Goal: Transaction & Acquisition: Purchase product/service

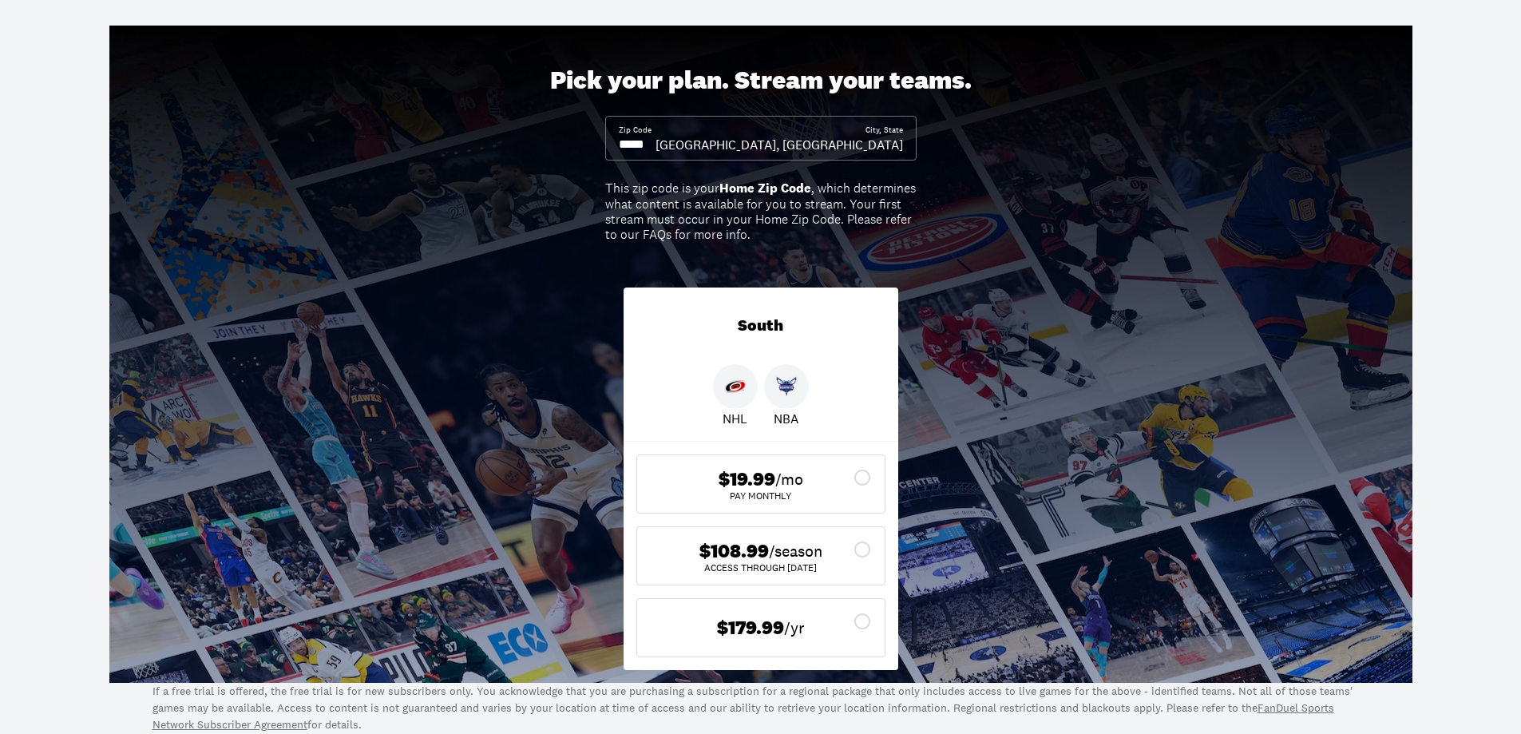
scroll to position [80, 0]
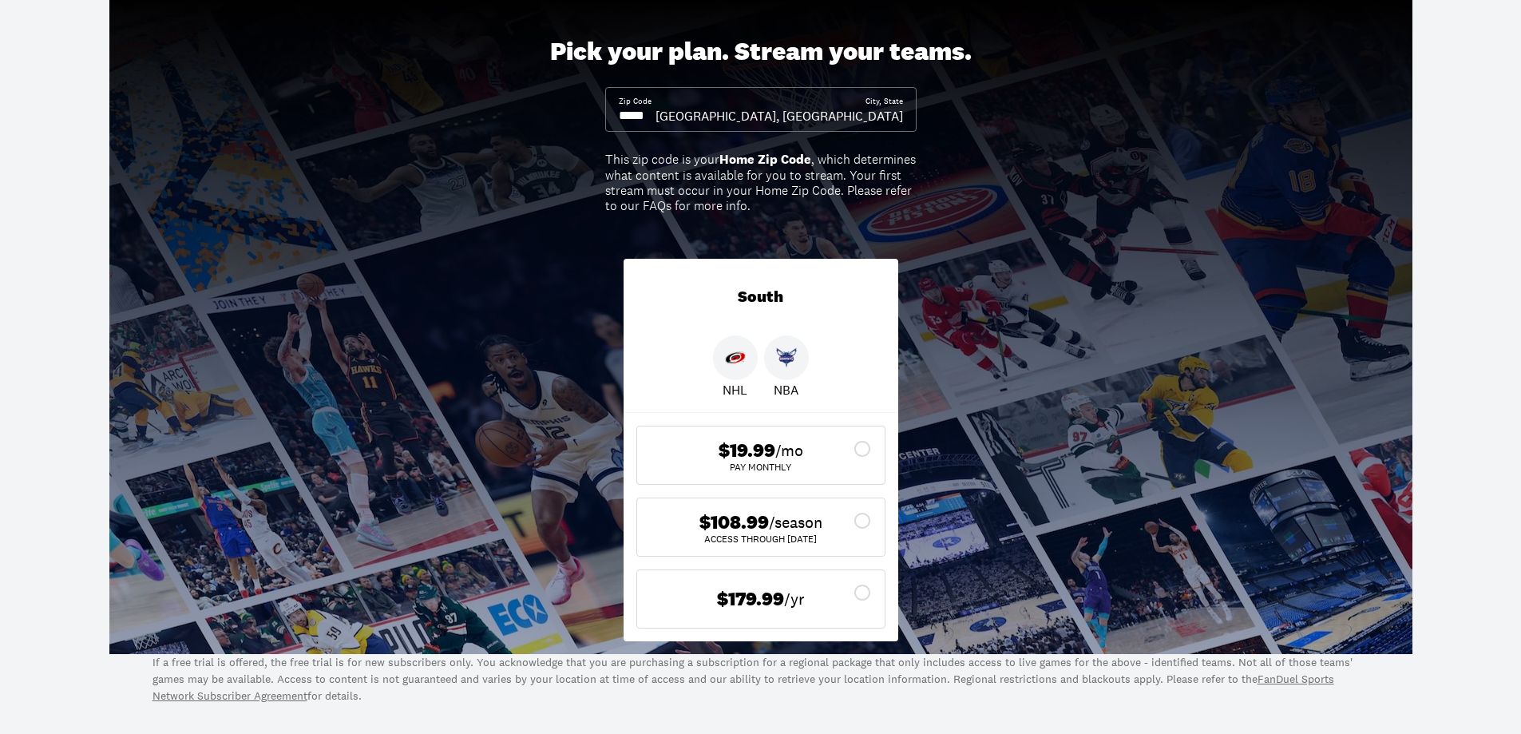
click at [859, 520] on icon at bounding box center [862, 520] width 19 height 19
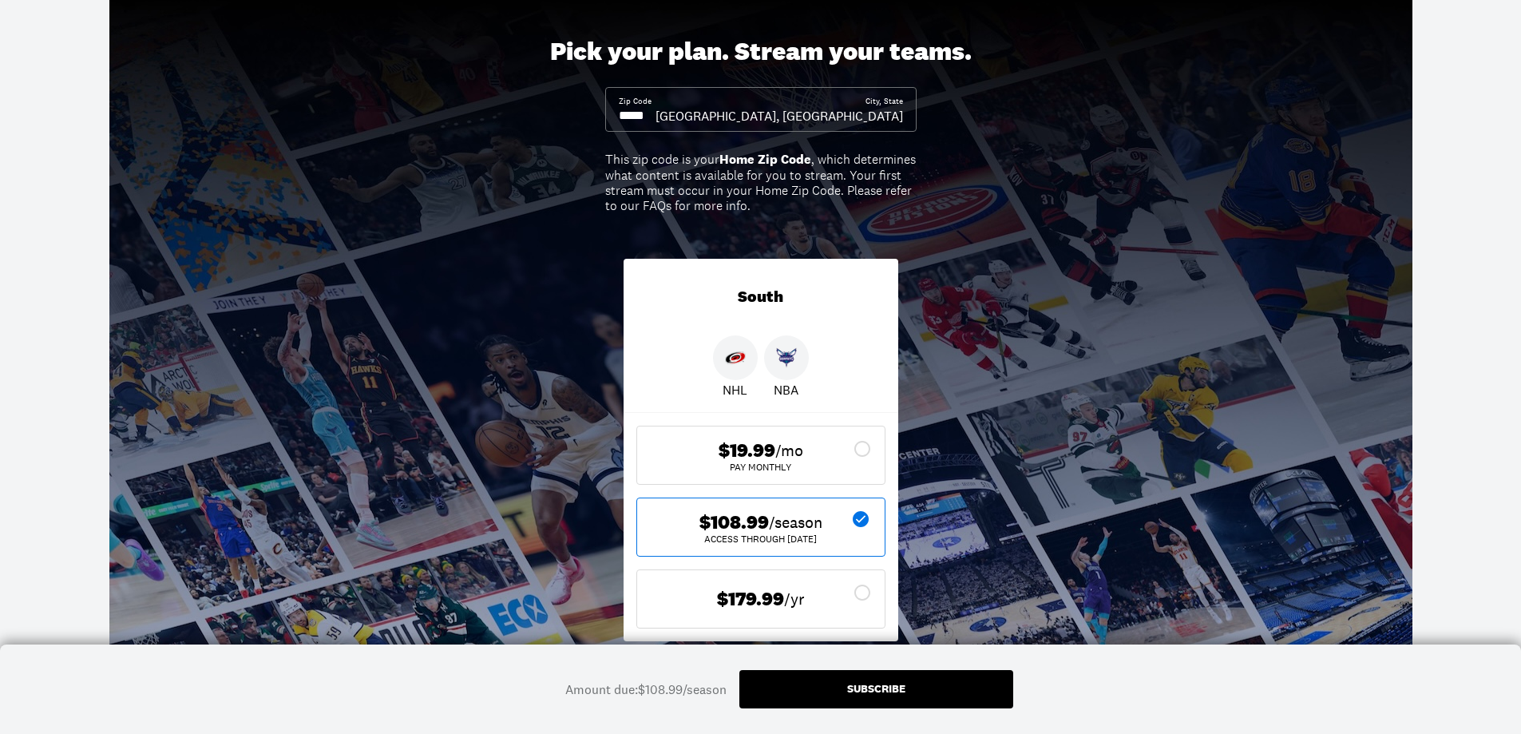
click at [975, 691] on div "Subscribe" at bounding box center [876, 689] width 274 height 38
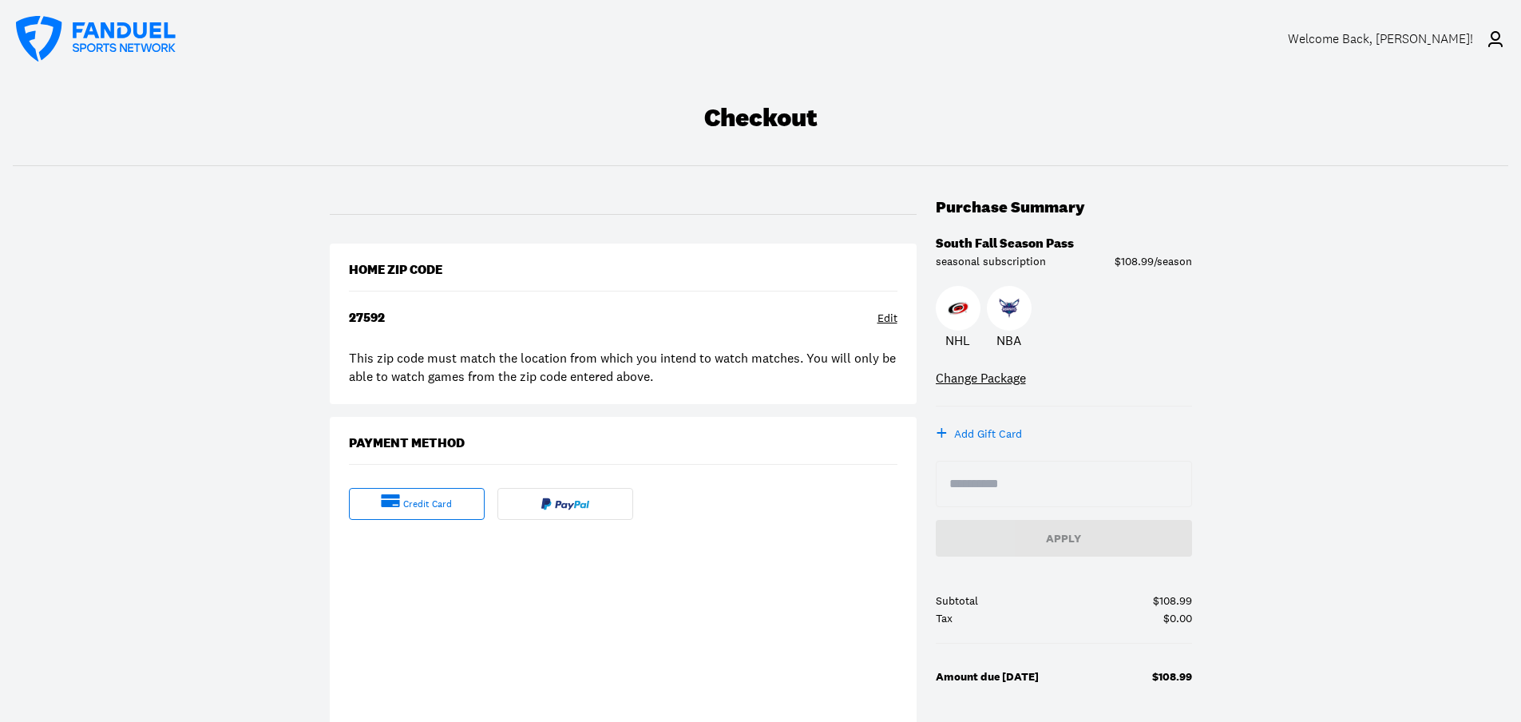
click at [1457, 41] on div "Welcome Back , [PERSON_NAME]!" at bounding box center [1380, 38] width 185 height 15
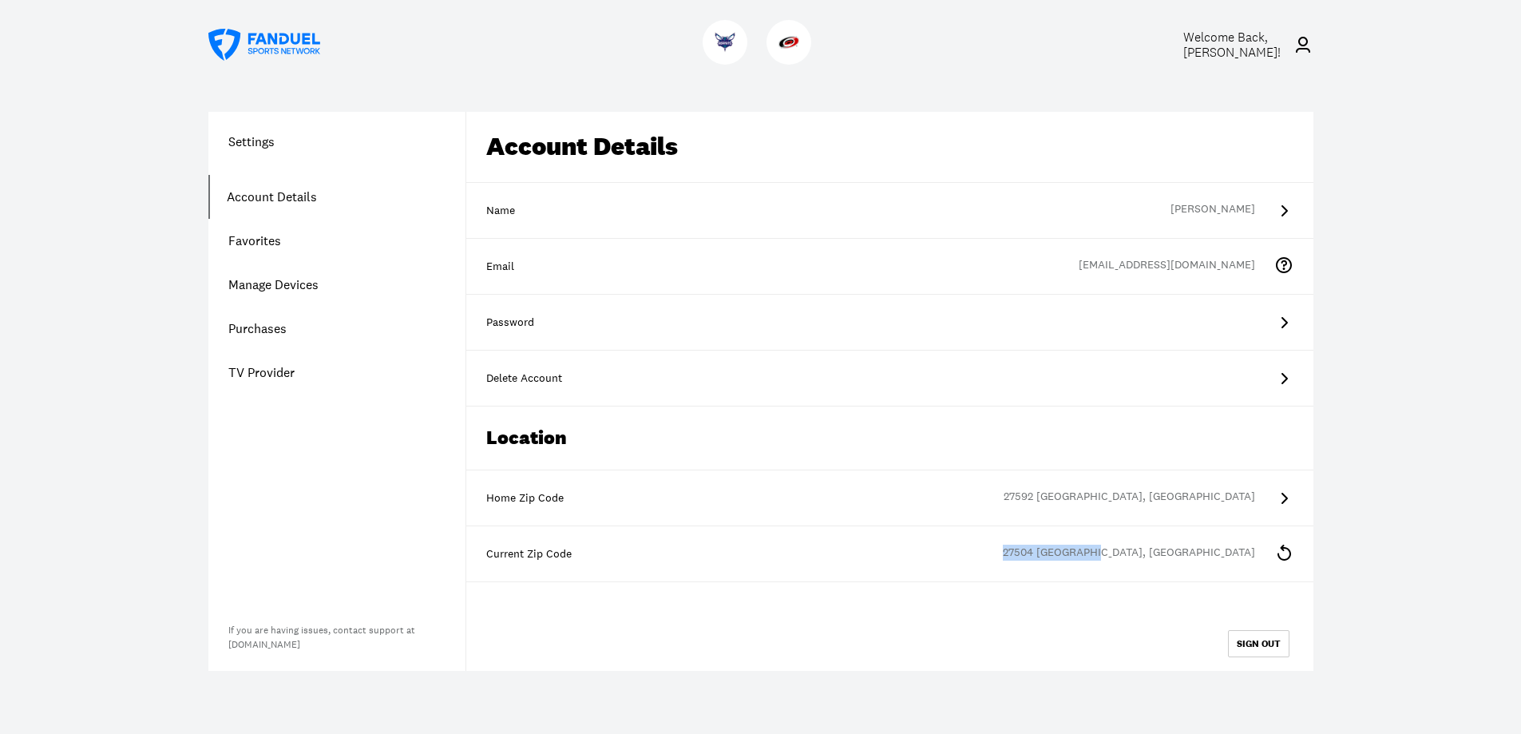
drag, startPoint x: 1253, startPoint y: 552, endPoint x: 1157, endPoint y: 556, distance: 95.8
click at [1157, 556] on div "Current Zip Code 27504 [GEOGRAPHIC_DATA], [GEOGRAPHIC_DATA]" at bounding box center [889, 554] width 847 height 56
click at [1283, 546] on icon at bounding box center [1284, 552] width 14 height 16
click at [258, 287] on link "Manage Devices" at bounding box center [336, 285] width 257 height 44
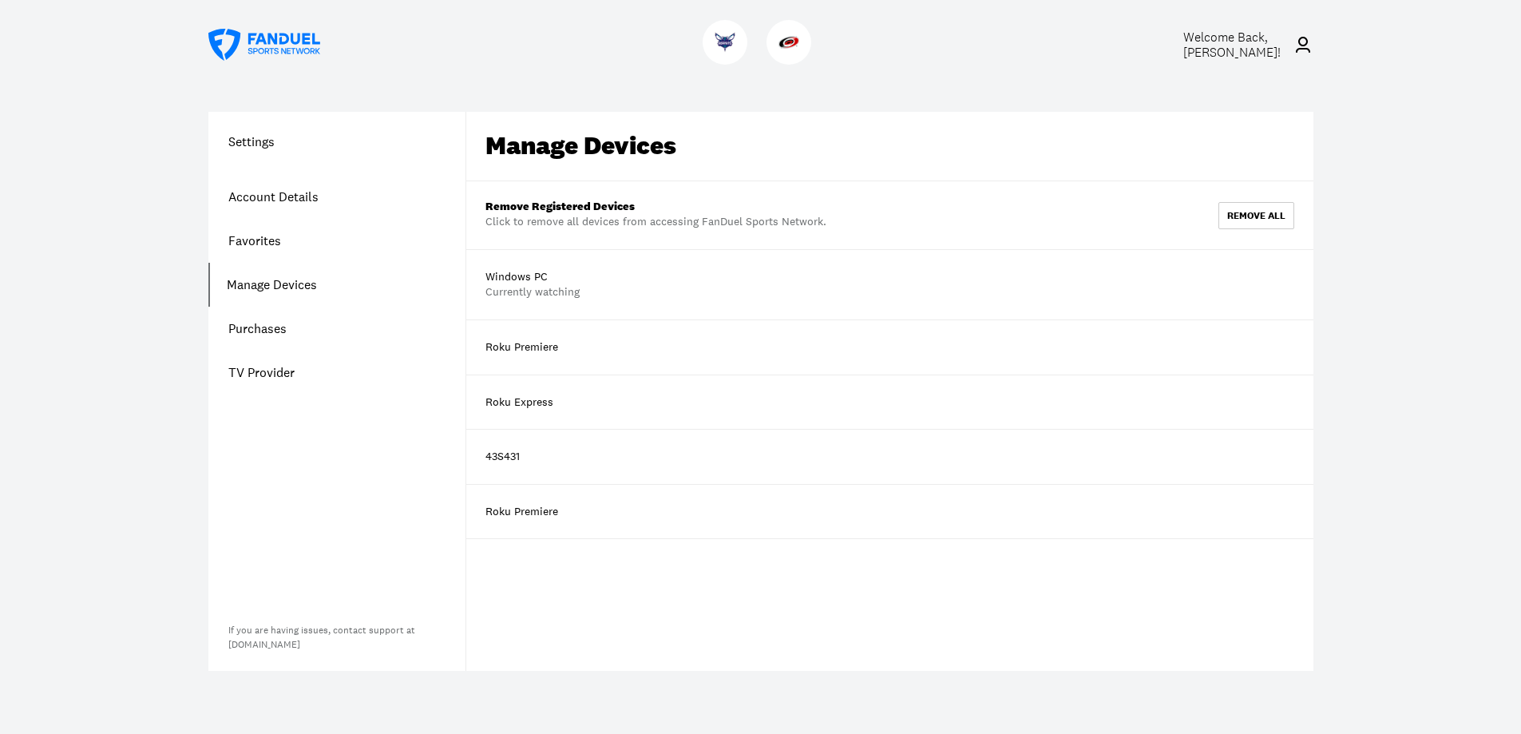
click at [533, 403] on div "Roku Express" at bounding box center [519, 402] width 68 height 16
click at [564, 406] on div "Roku Express" at bounding box center [889, 402] width 847 height 54
click at [257, 326] on link "Purchases" at bounding box center [336, 329] width 257 height 44
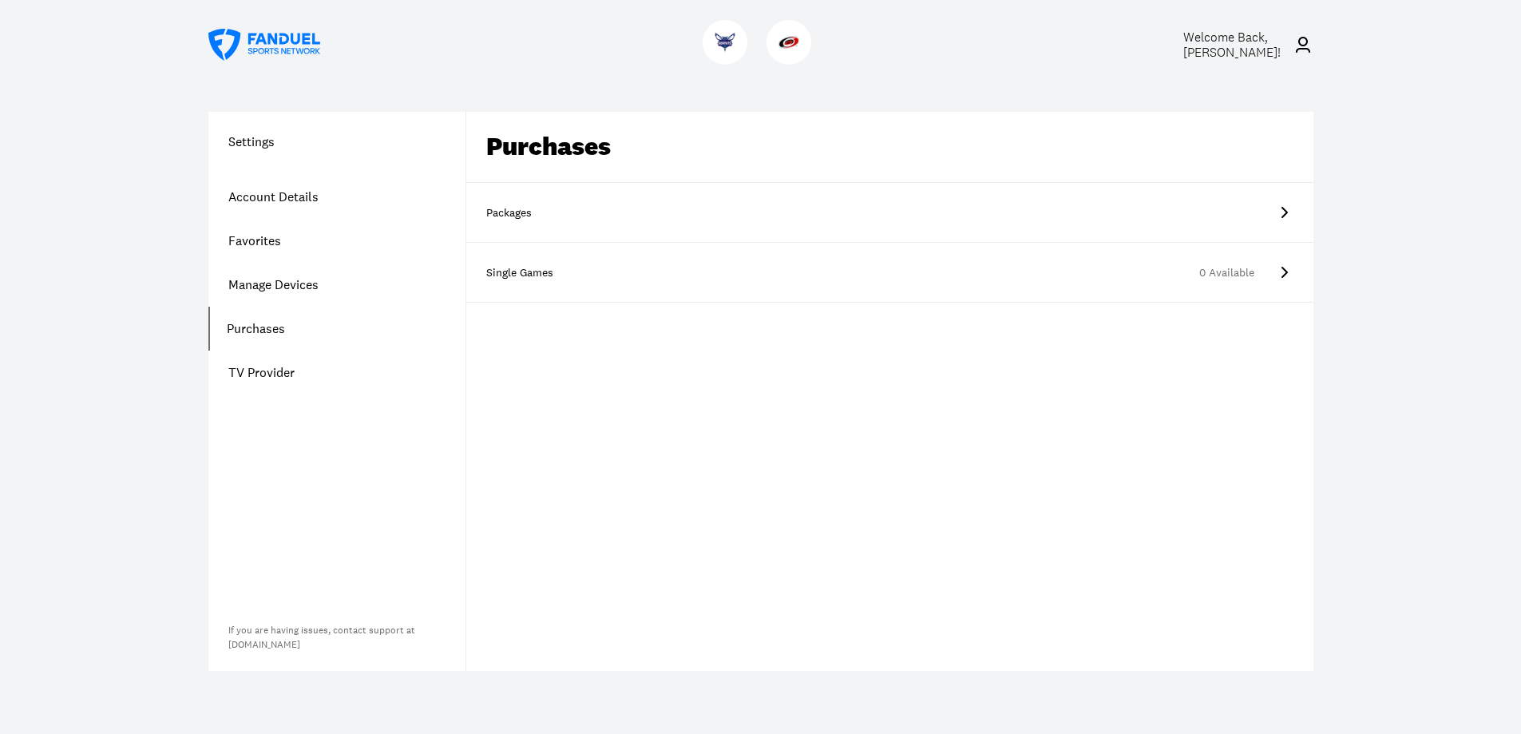
click at [1281, 210] on icon at bounding box center [1283, 212] width 19 height 19
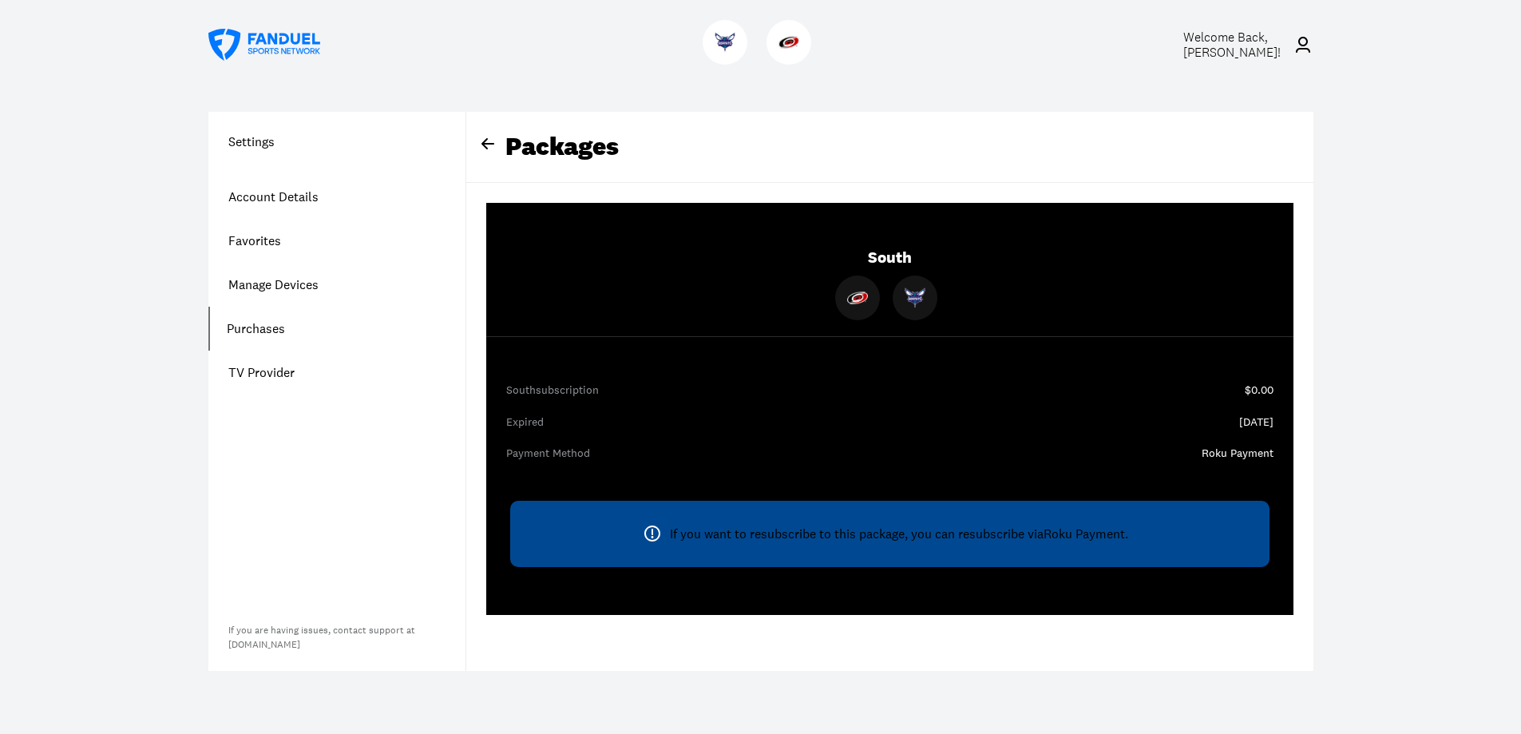
click at [554, 139] on div "Packages" at bounding box center [889, 147] width 847 height 71
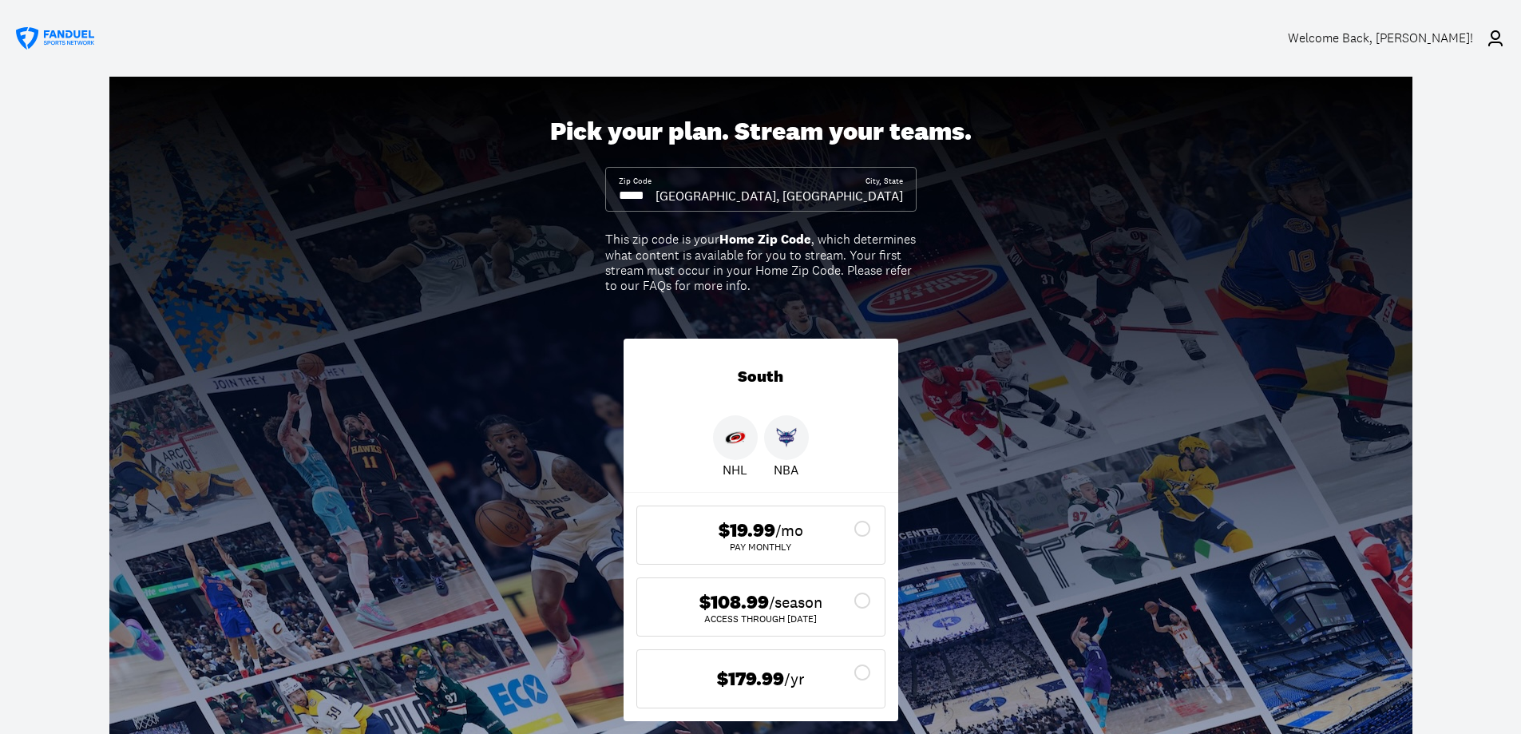
scroll to position [80, 0]
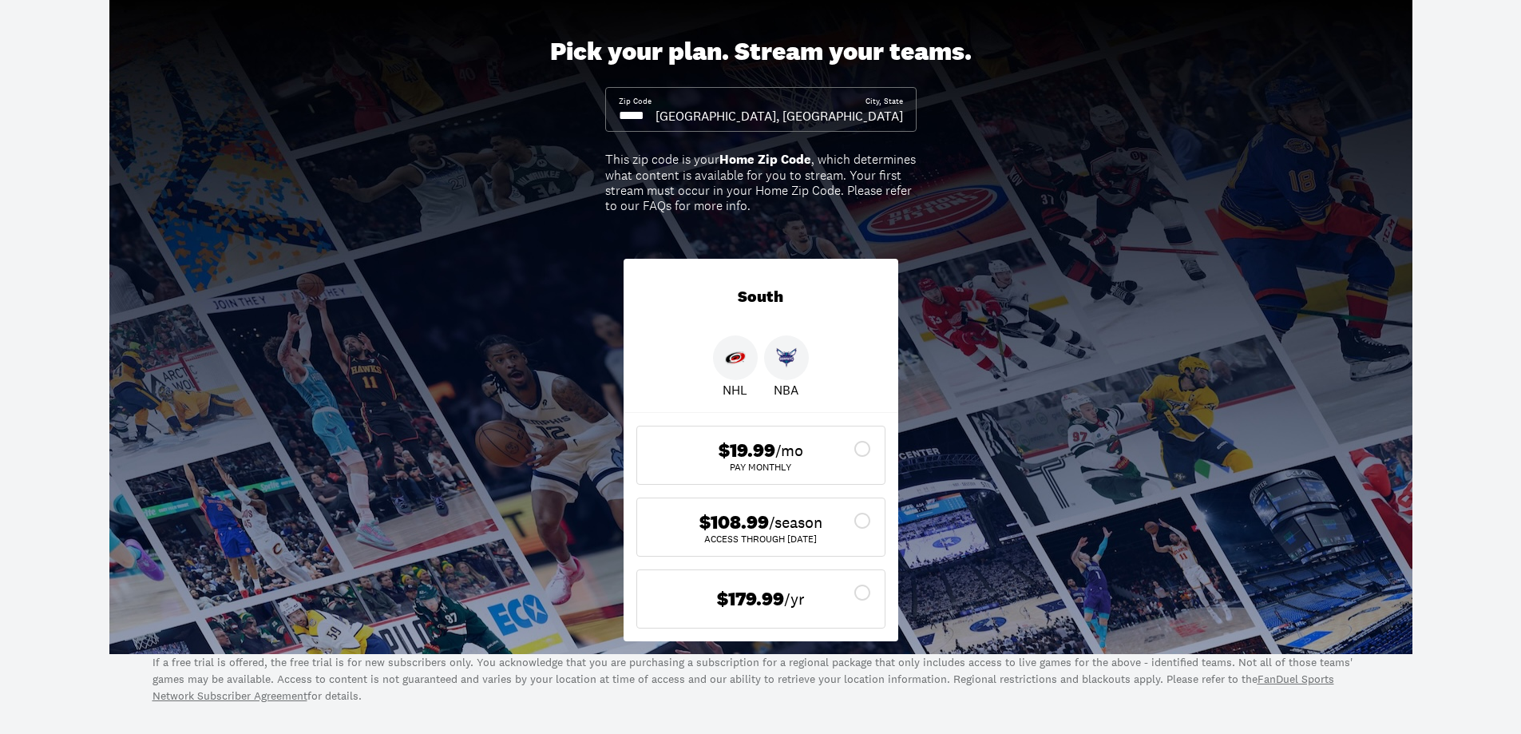
click at [868, 520] on icon at bounding box center [862, 520] width 19 height 19
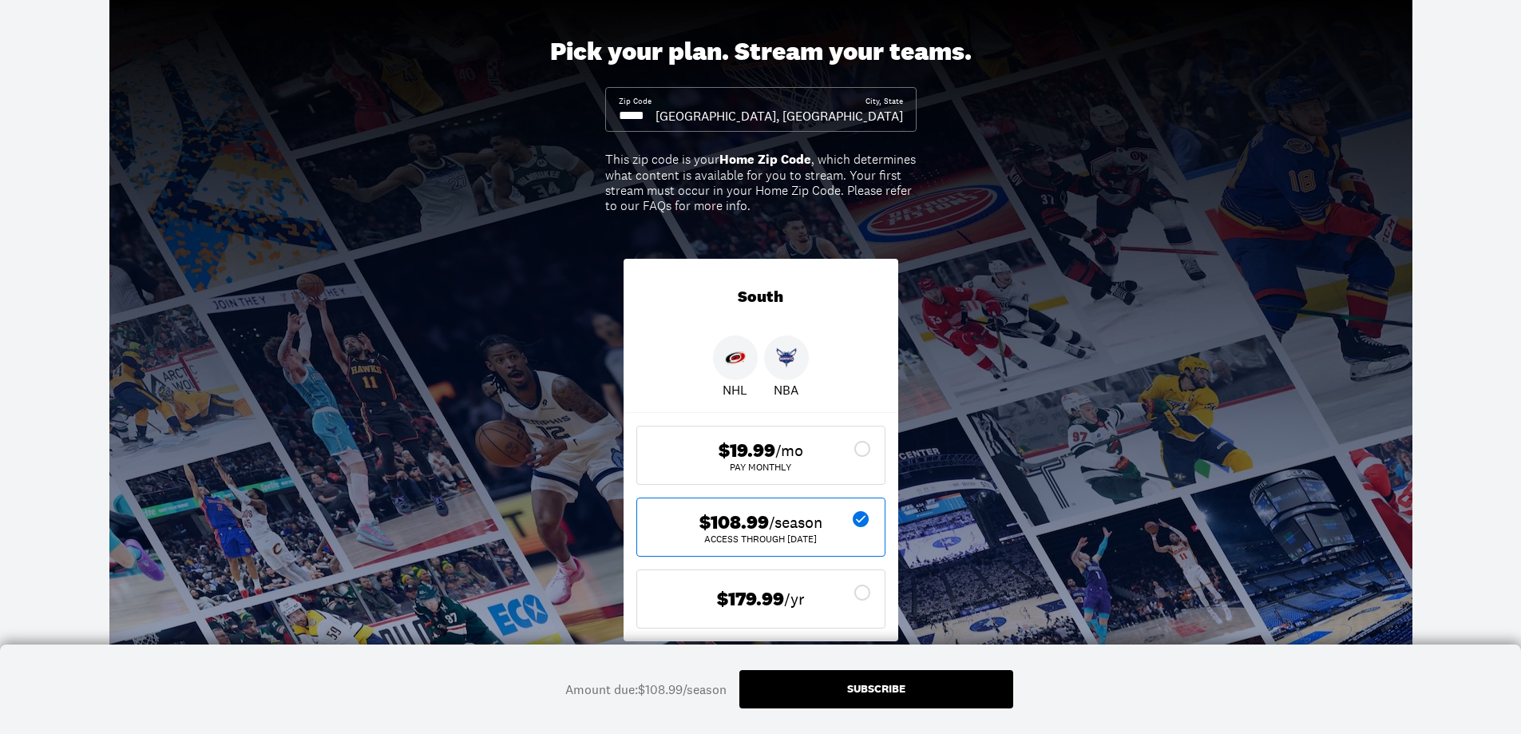
click at [956, 701] on div "Subscribe" at bounding box center [876, 689] width 274 height 38
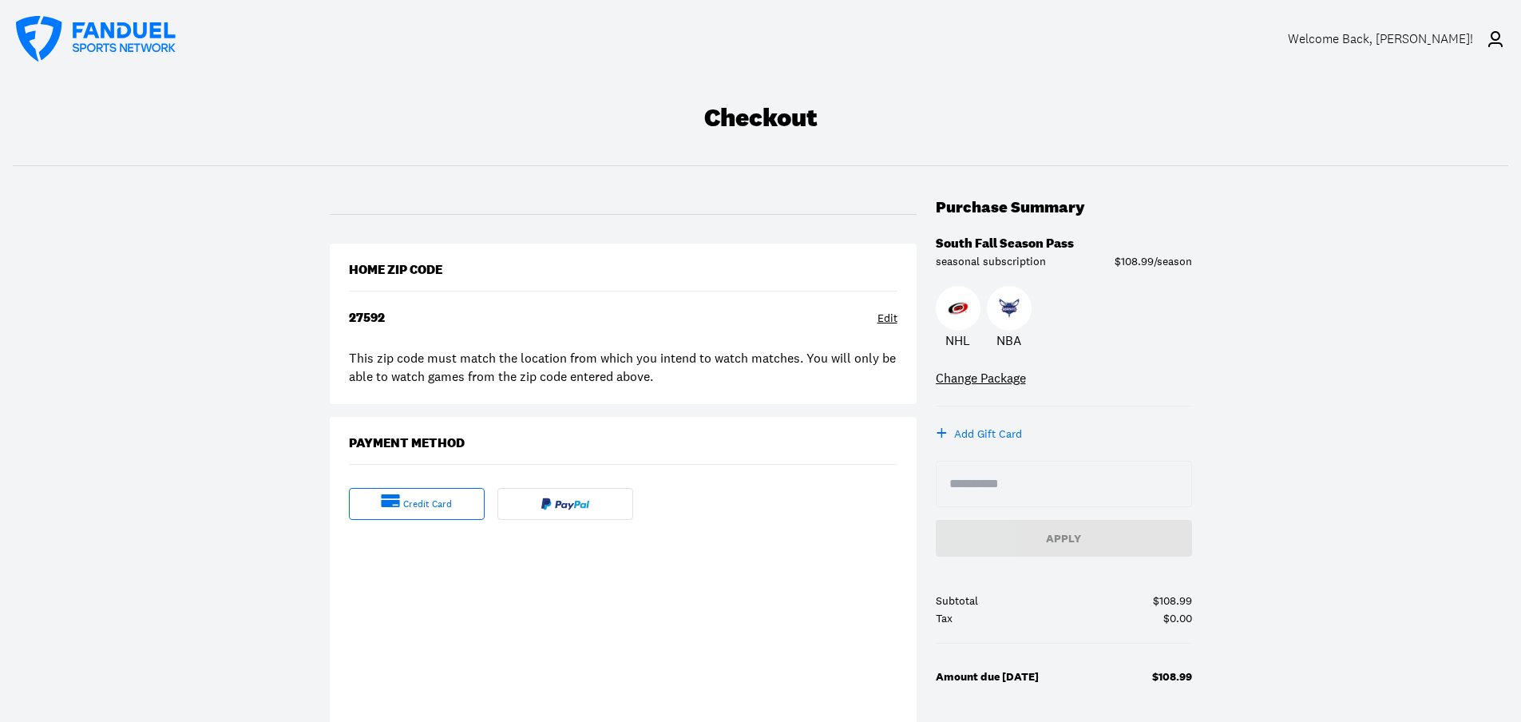
click at [1493, 37] on icon at bounding box center [1495, 39] width 19 height 19
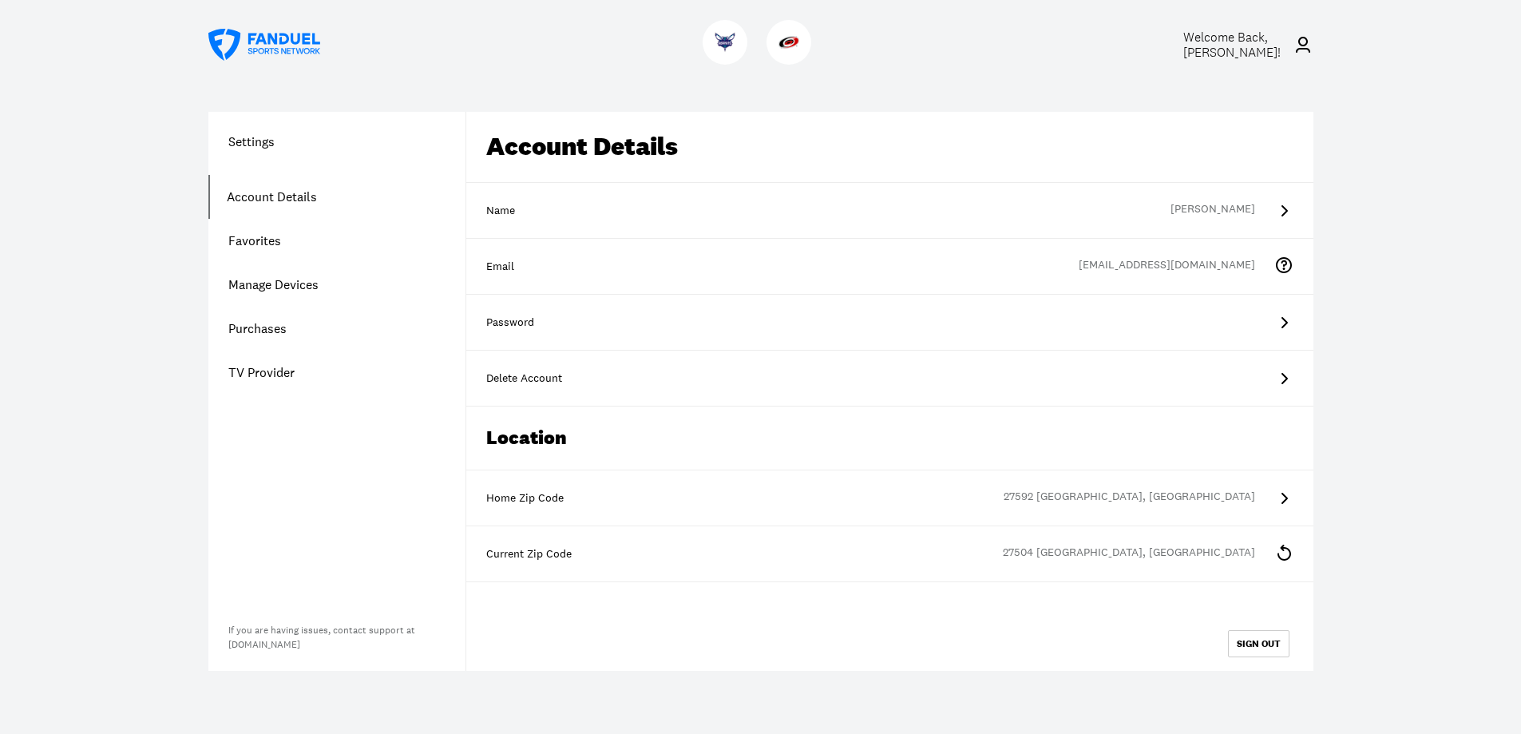
click at [277, 372] on link "TV Provider" at bounding box center [336, 372] width 257 height 44
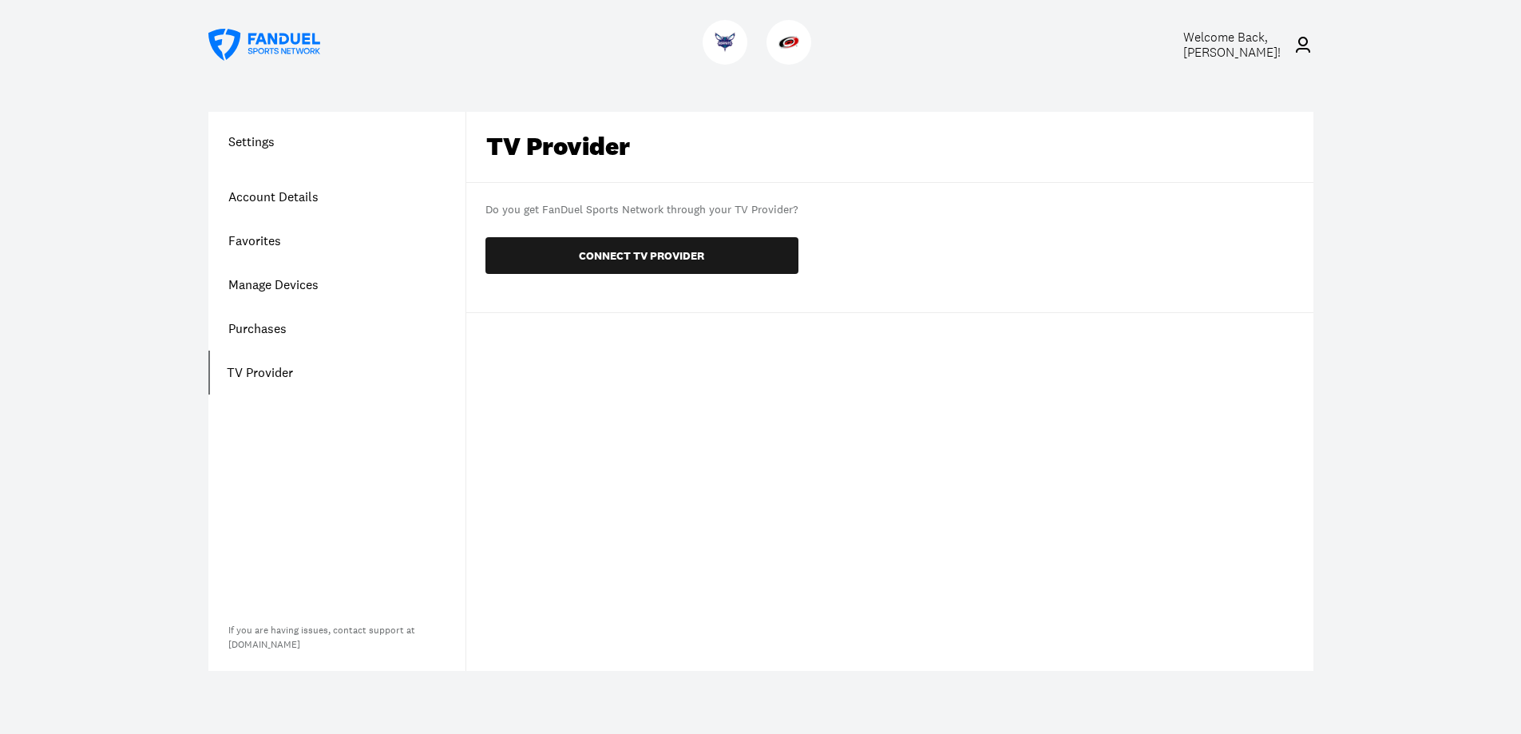
click at [259, 326] on link "Purchases" at bounding box center [336, 329] width 257 height 44
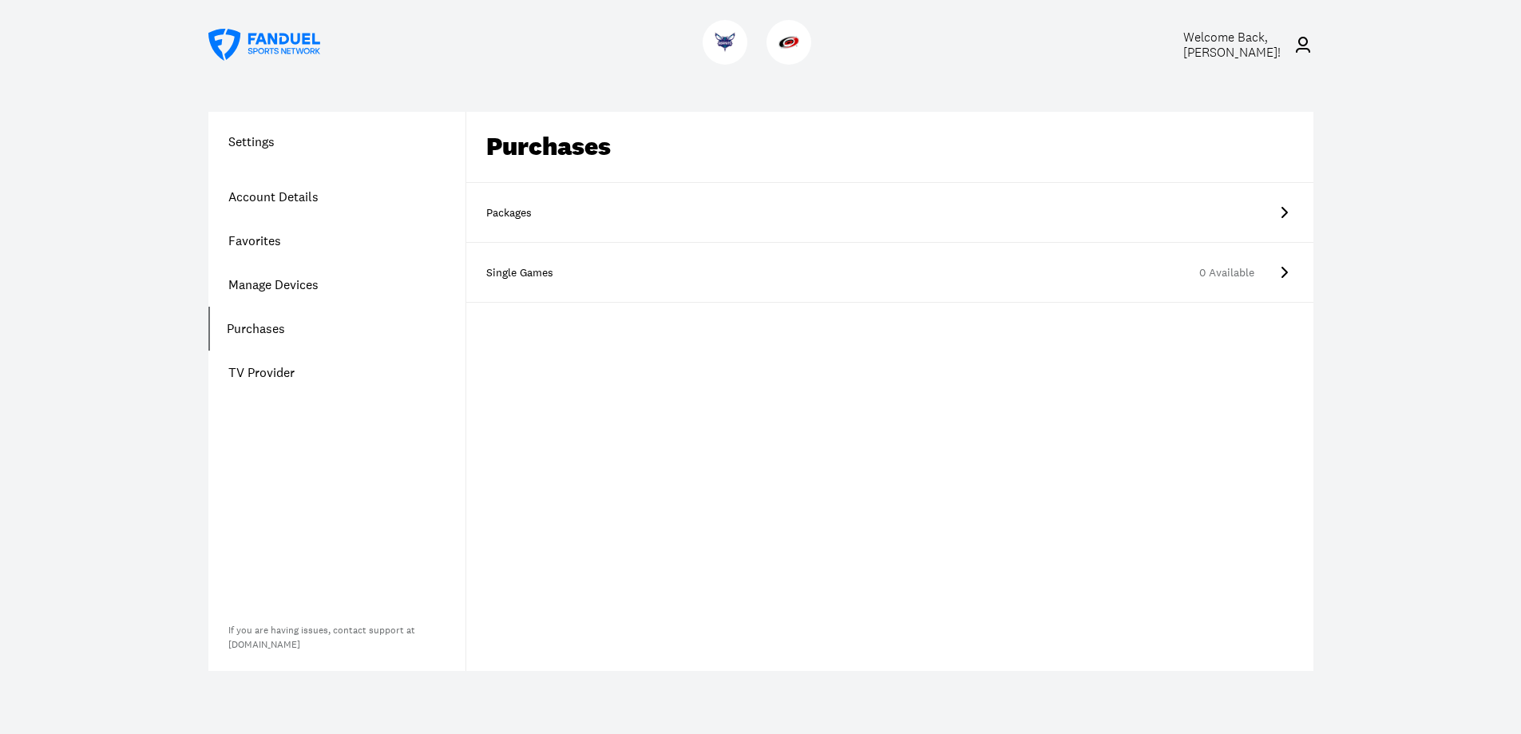
click at [251, 285] on link "Manage Devices" at bounding box center [336, 285] width 257 height 44
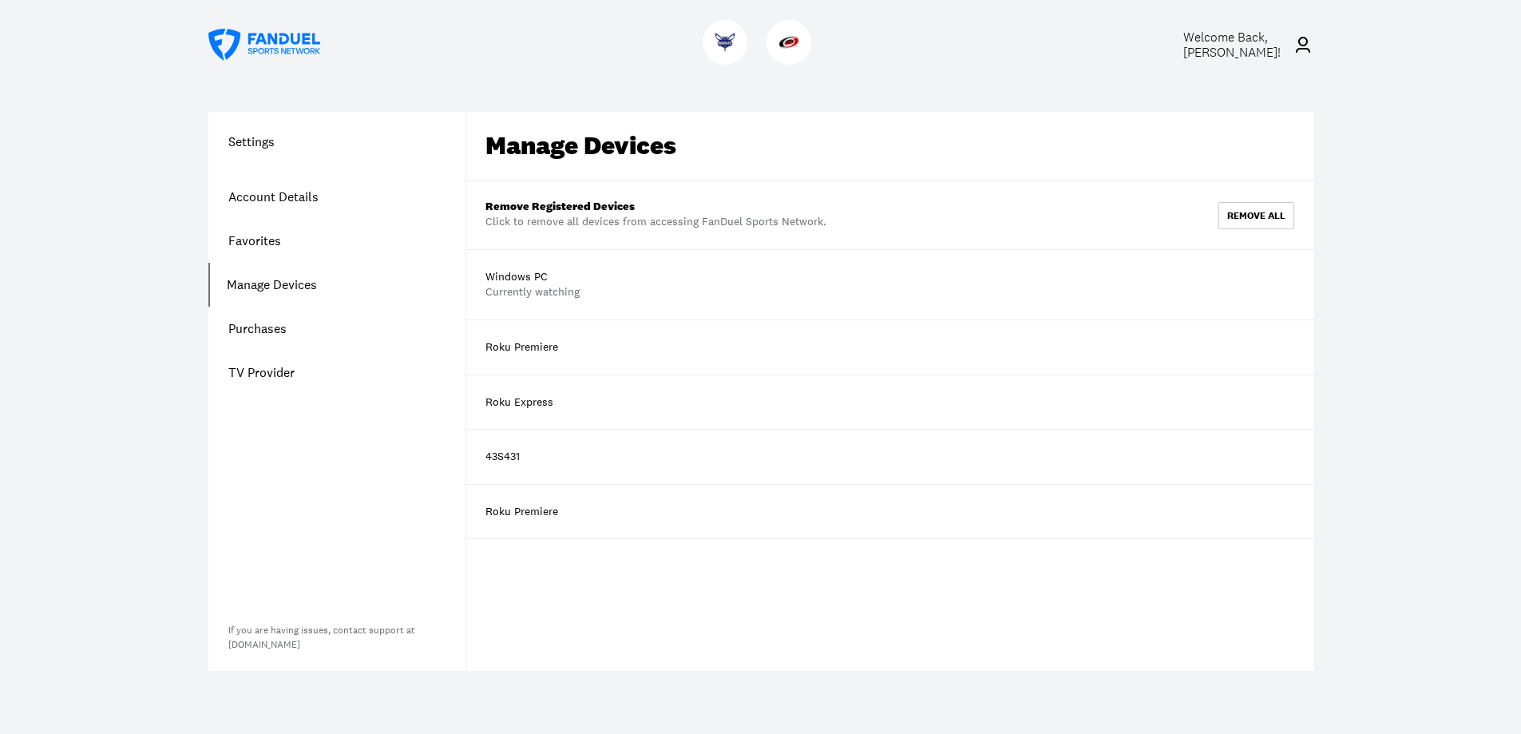
click at [250, 236] on link "Favorites" at bounding box center [336, 241] width 257 height 44
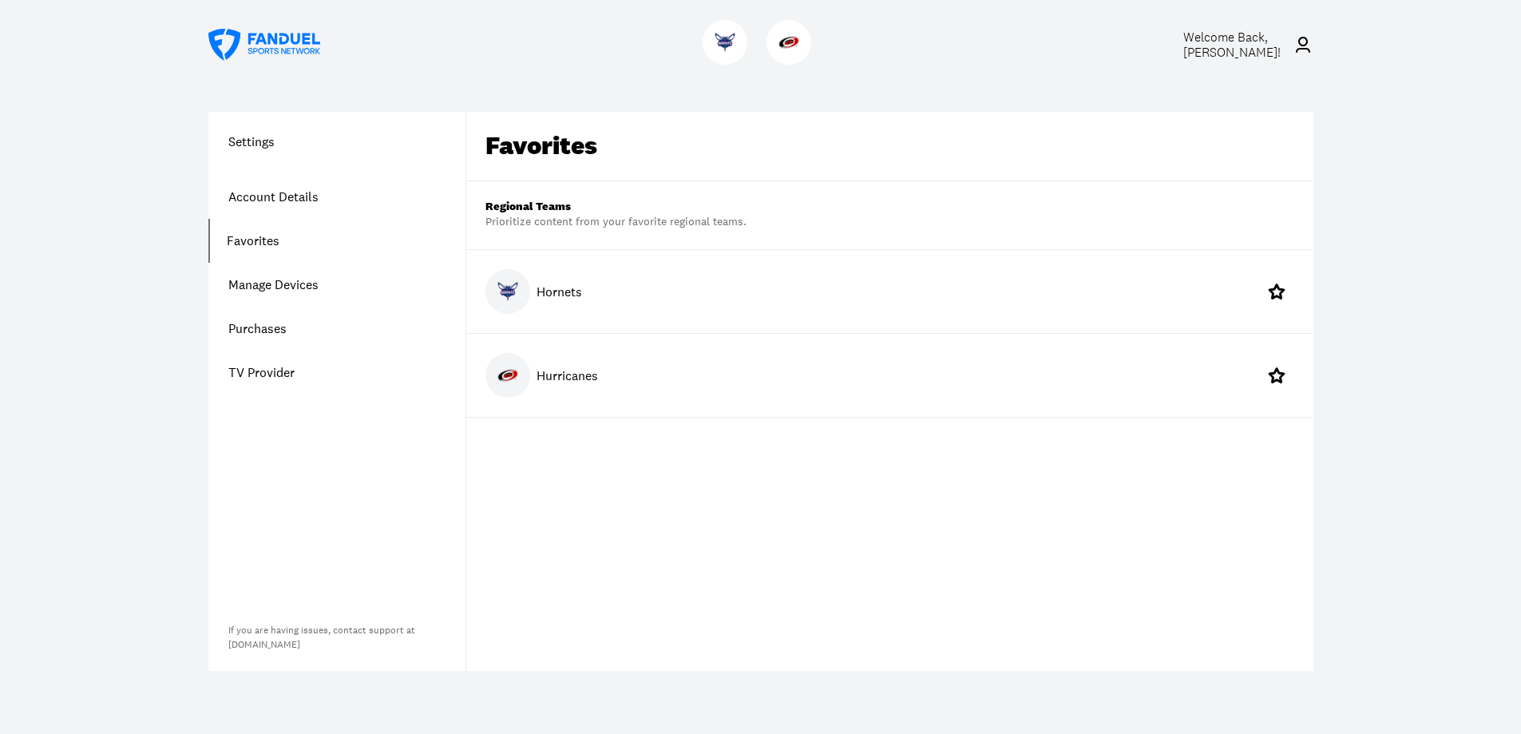
click at [251, 198] on link "Account Details" at bounding box center [336, 197] width 257 height 44
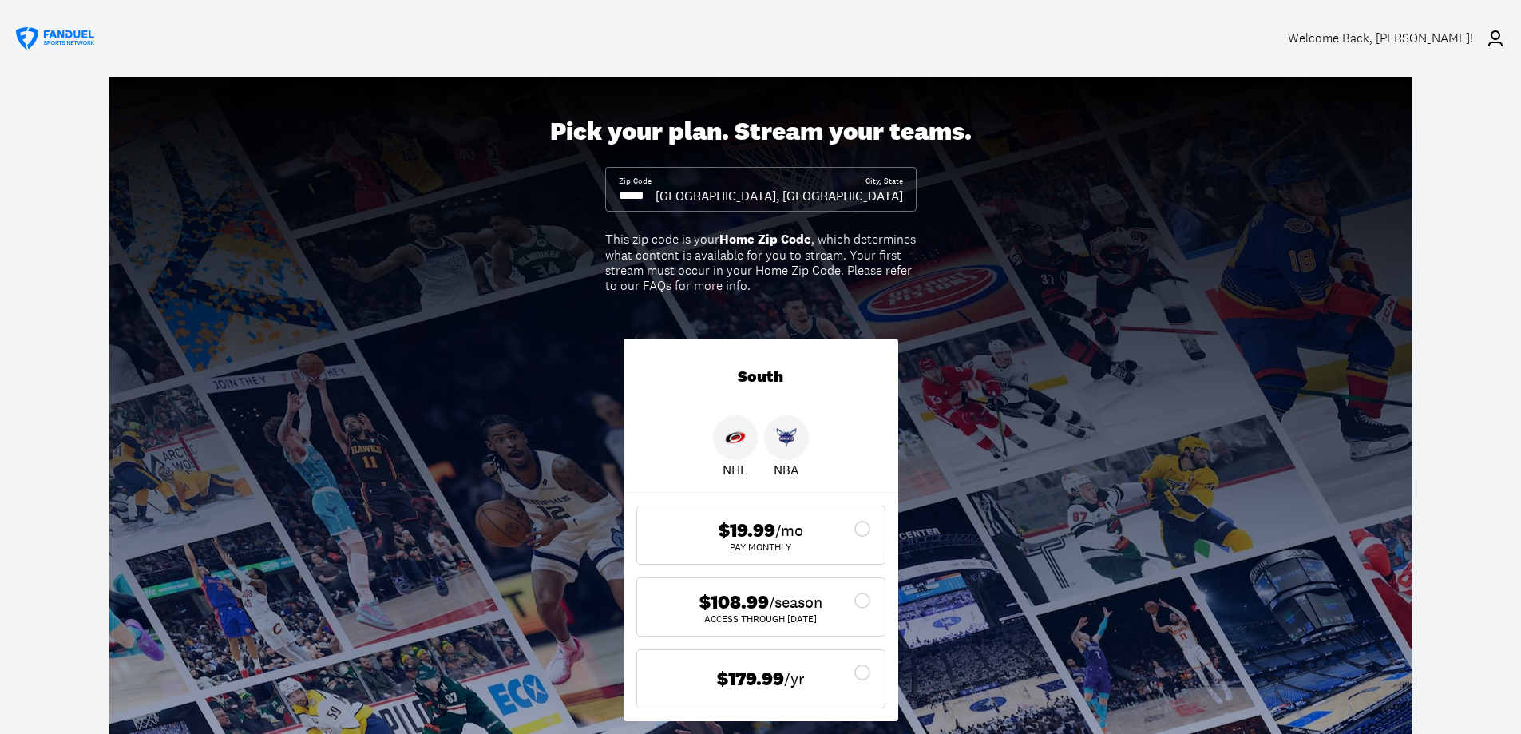
click at [864, 599] on icon at bounding box center [862, 600] width 19 height 19
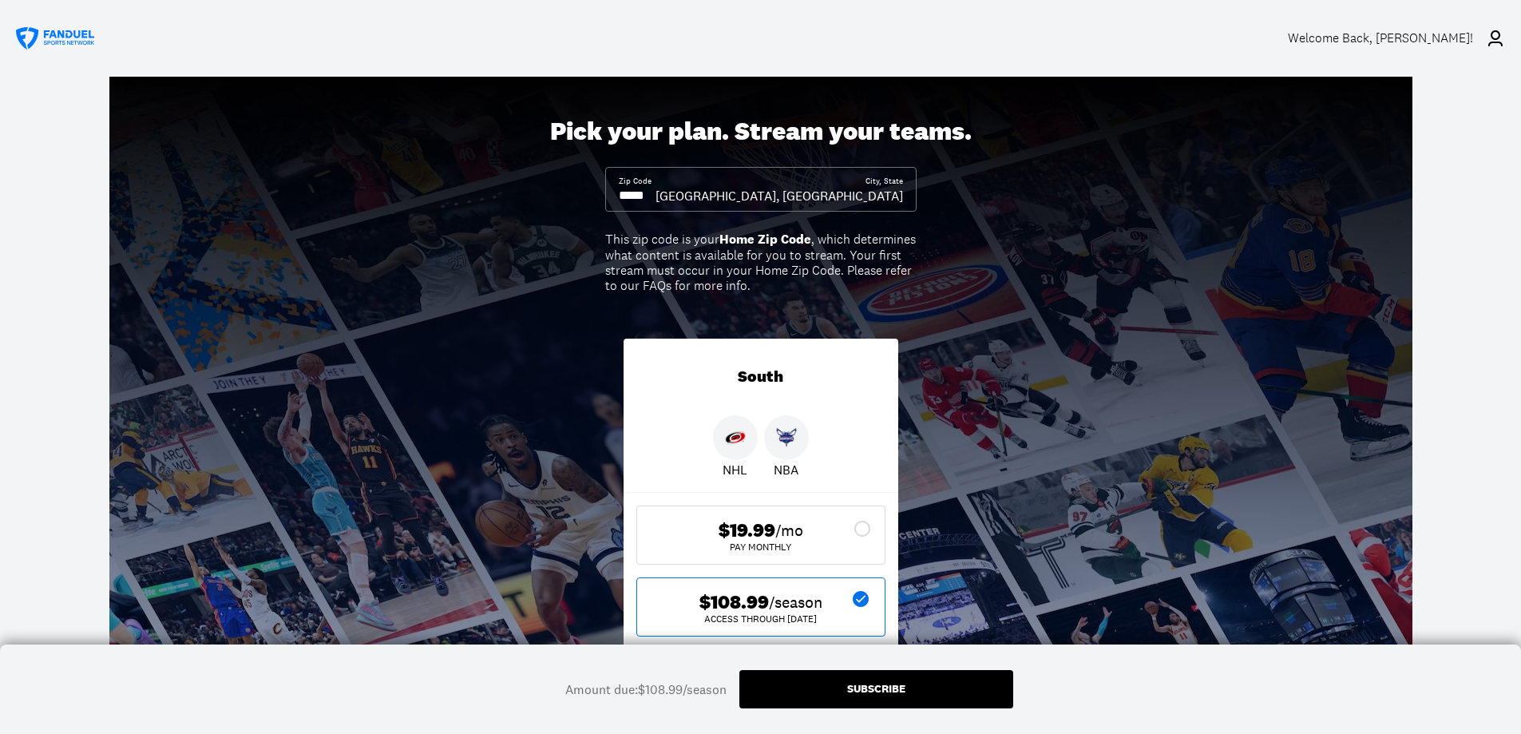
click at [884, 683] on div "Subscribe" at bounding box center [876, 688] width 58 height 11
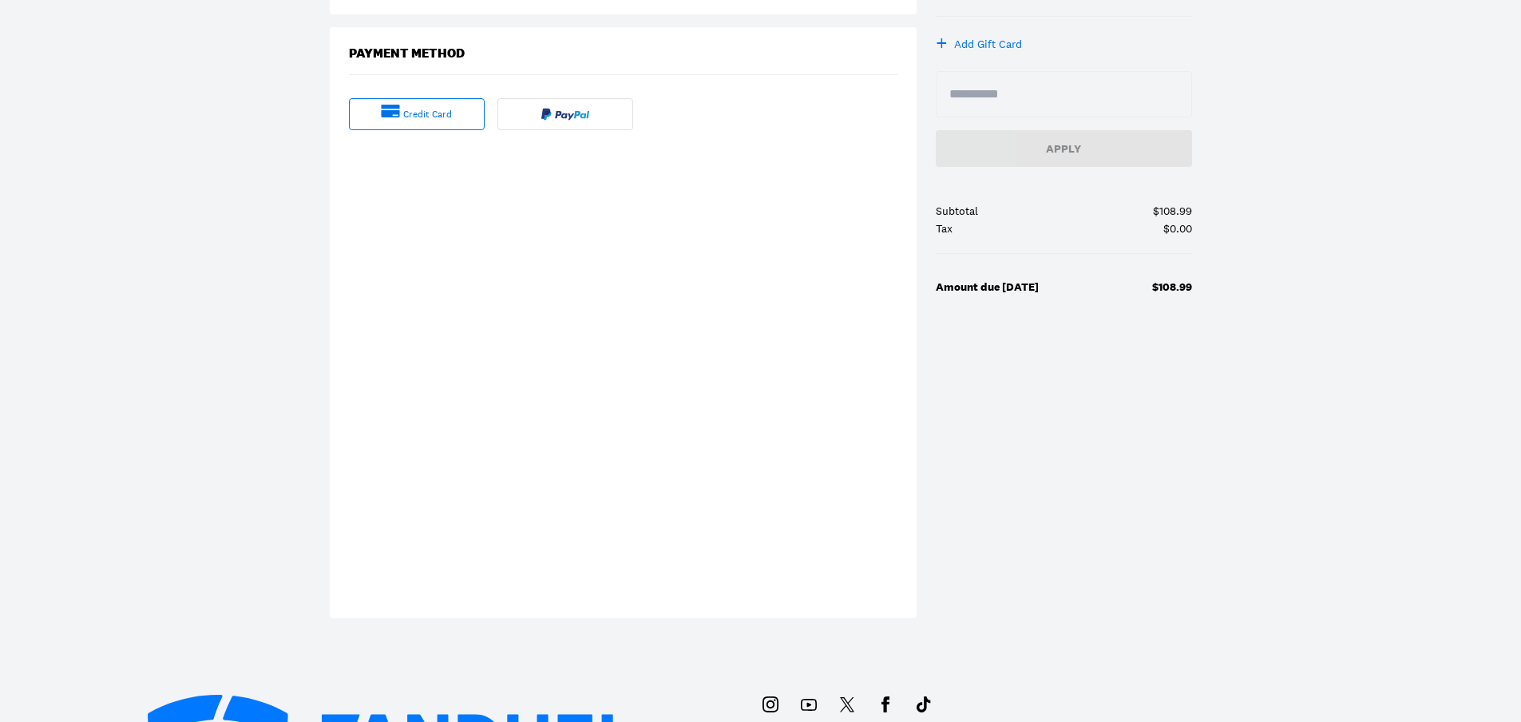
scroll to position [399, 0]
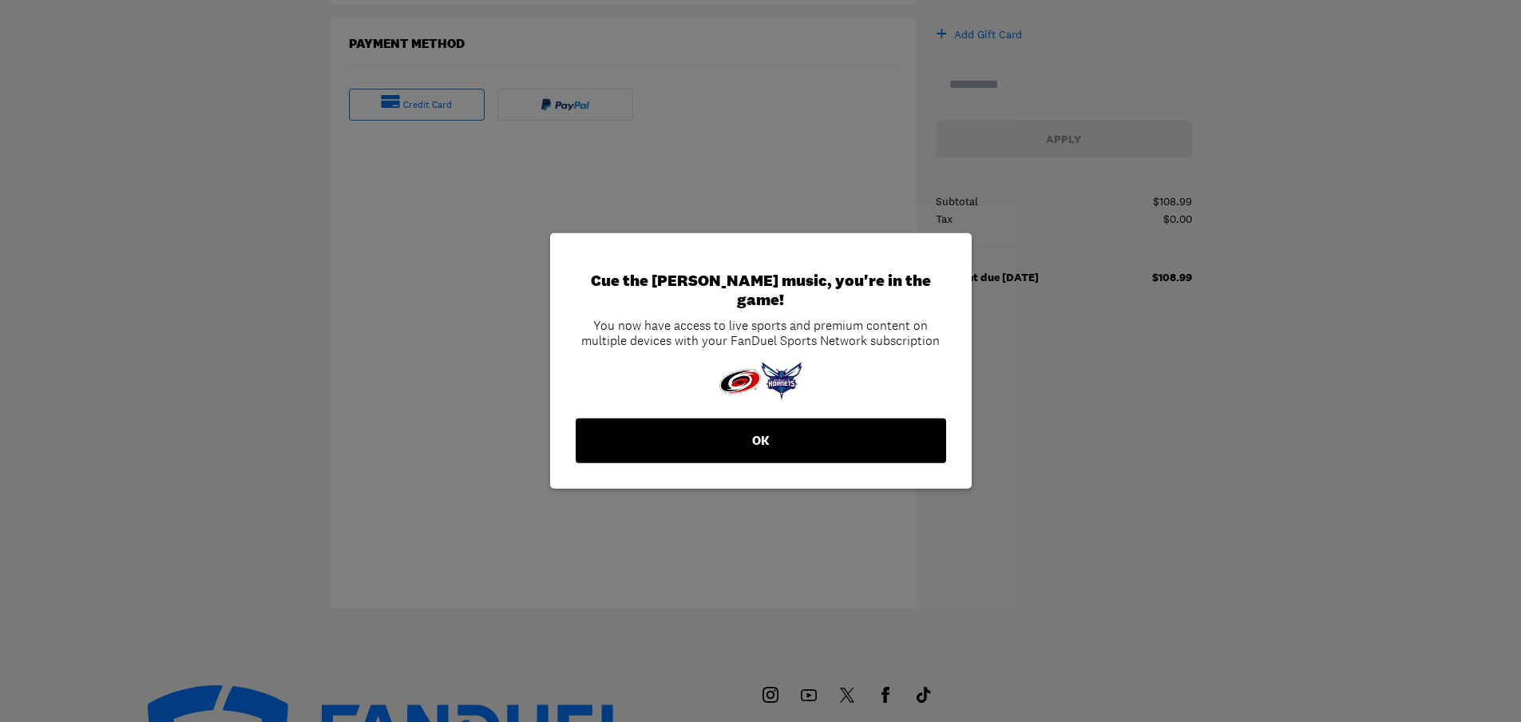
click at [765, 437] on button "OK" at bounding box center [761, 440] width 370 height 45
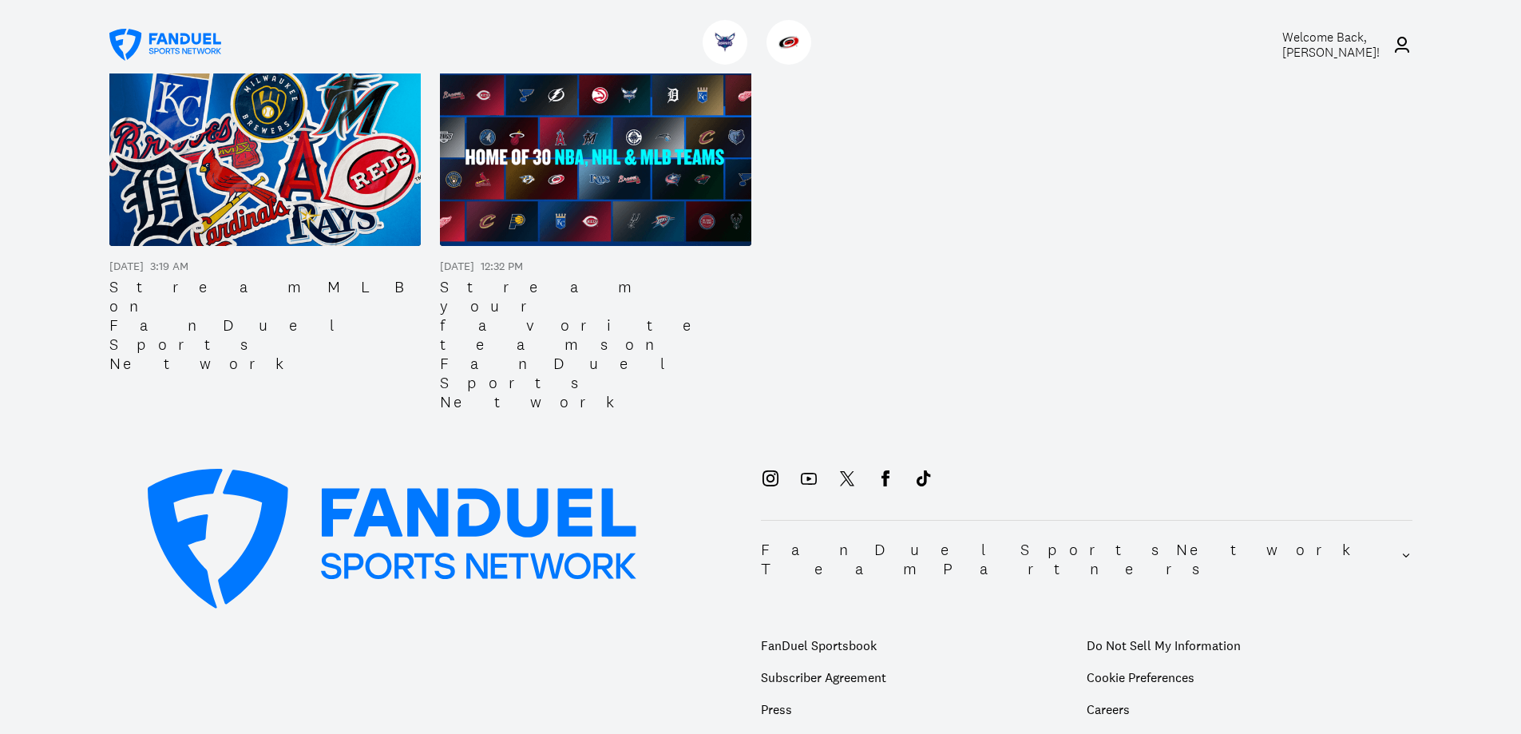
scroll to position [1904, 0]
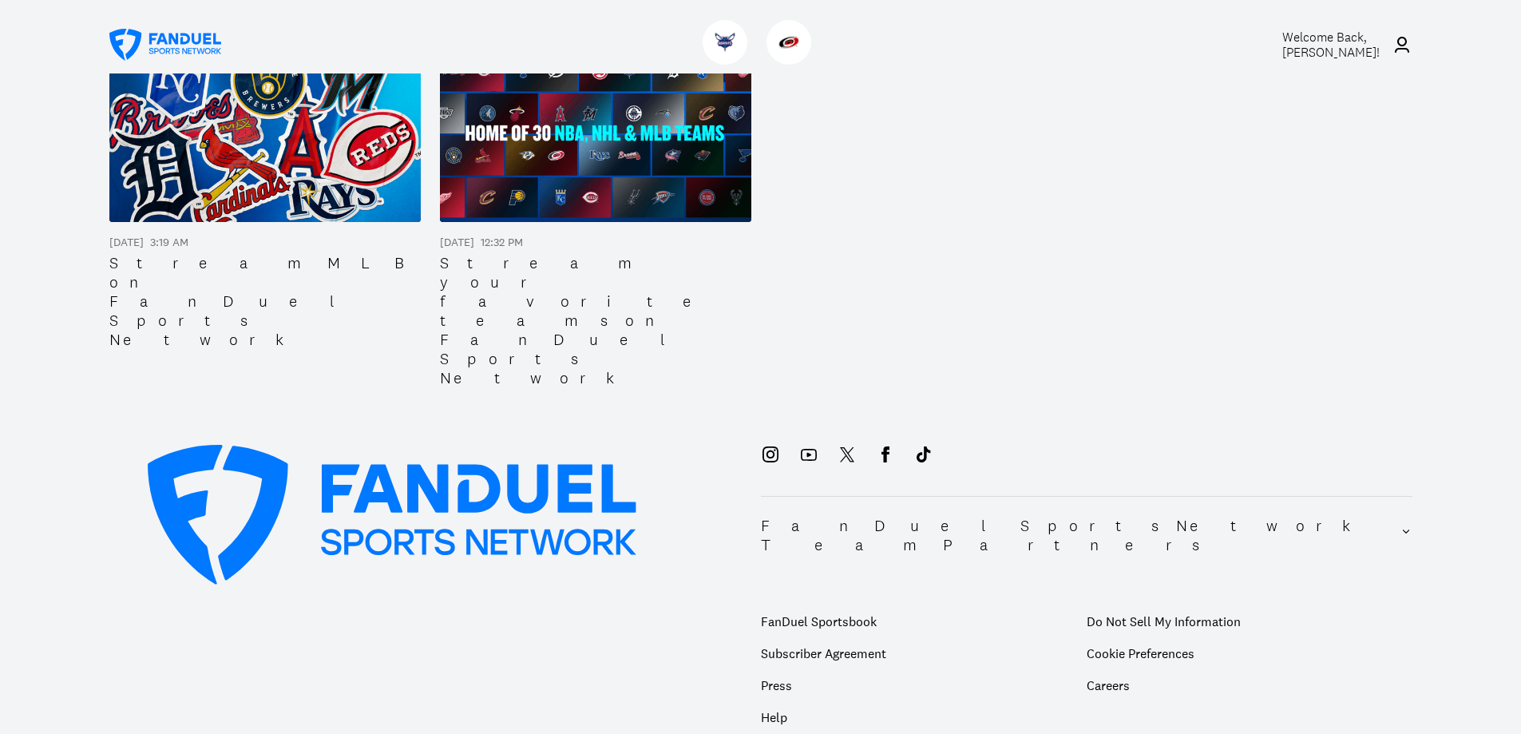
click at [1337, 50] on span "Welcome Back, [PERSON_NAME] !" at bounding box center [1330, 45] width 97 height 32
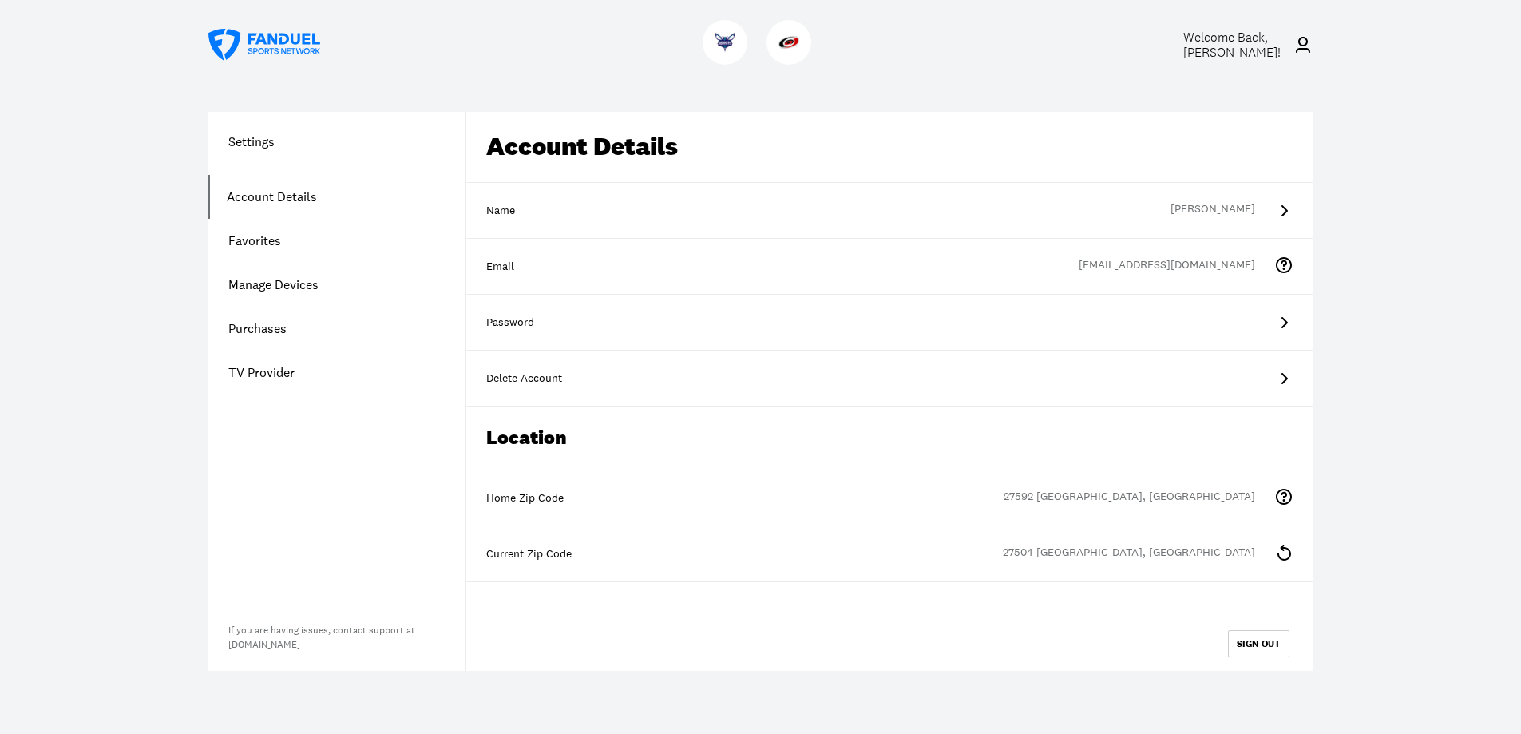
click at [304, 285] on link "Manage Devices" at bounding box center [336, 285] width 257 height 44
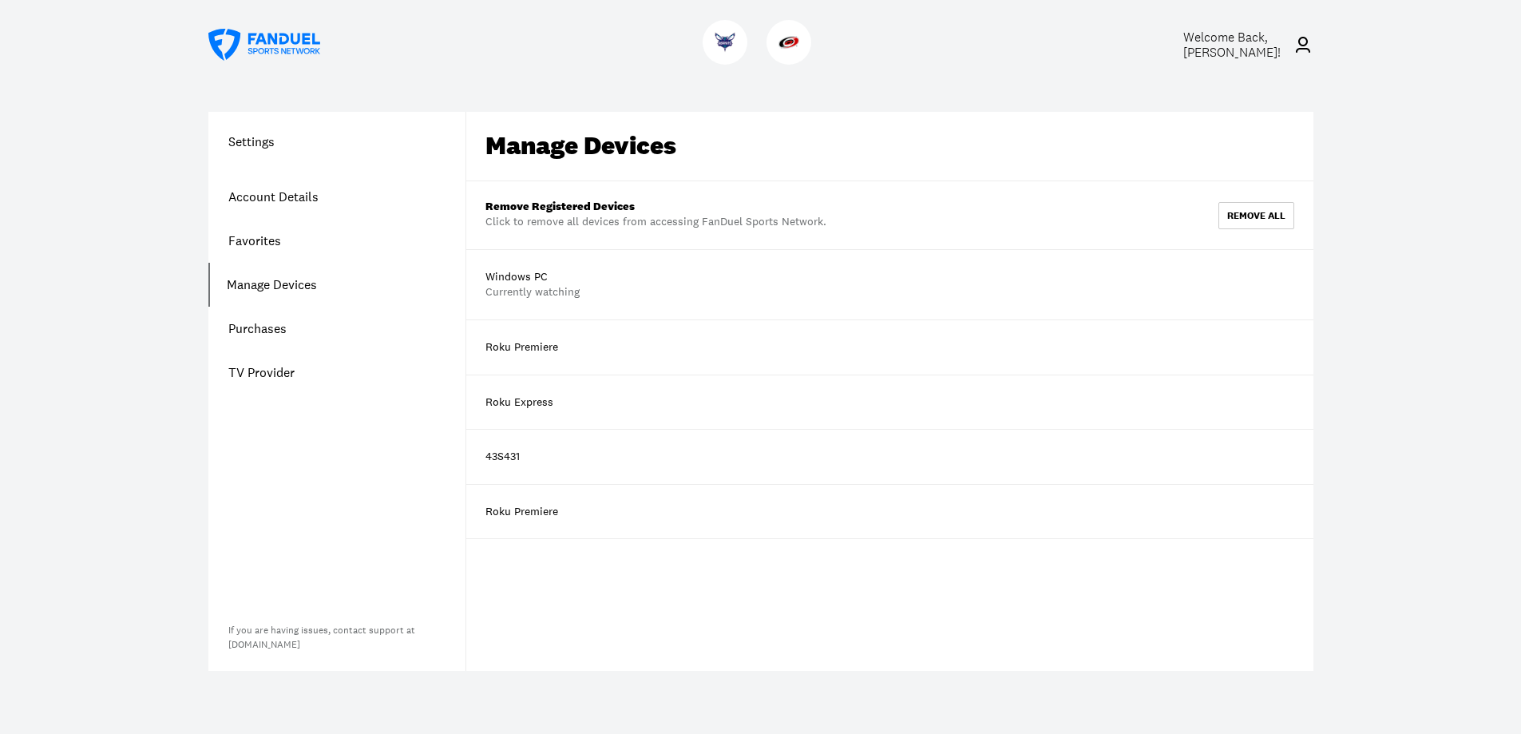
click at [499, 396] on div "Roku Express" at bounding box center [519, 402] width 68 height 16
click at [259, 325] on link "Purchases" at bounding box center [336, 329] width 257 height 44
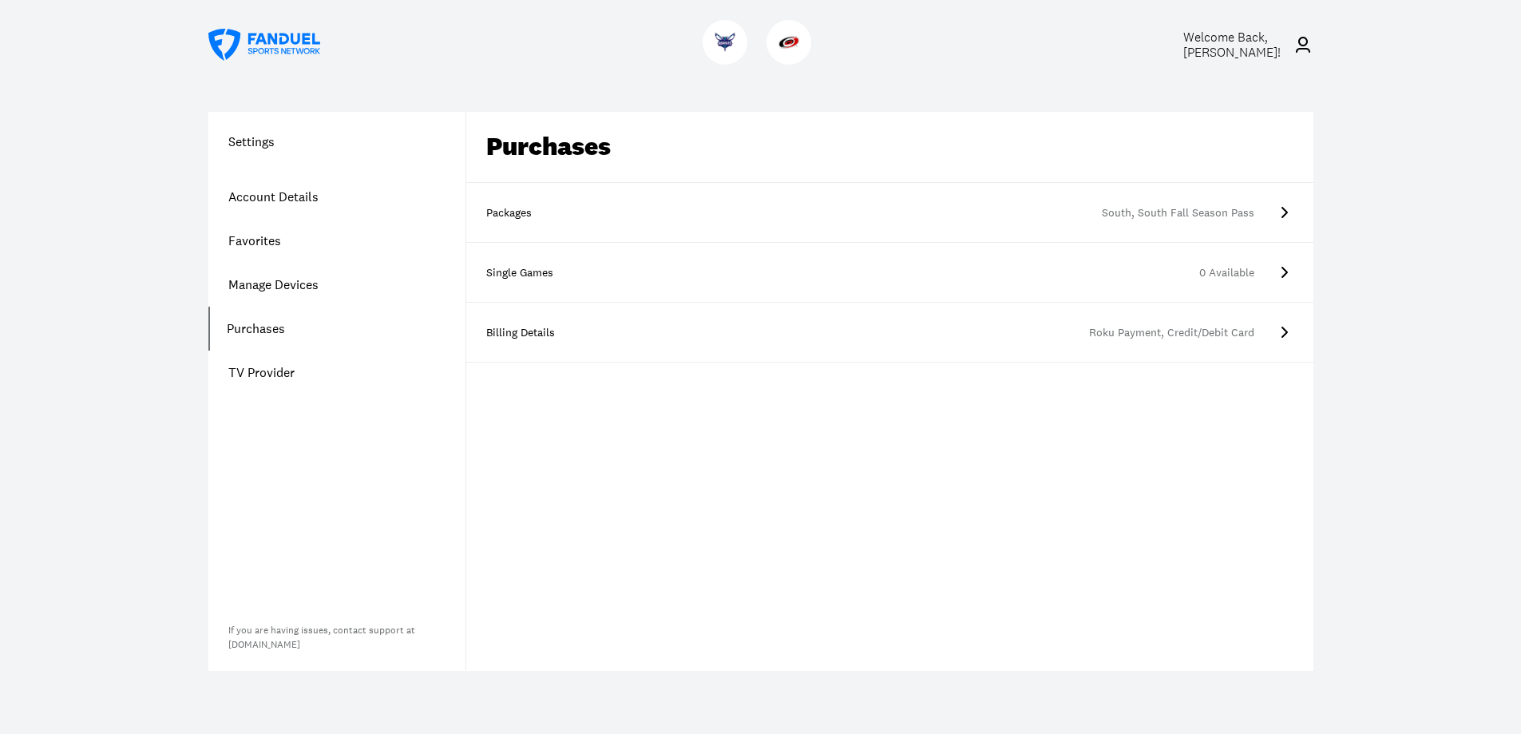
click at [1283, 210] on icon at bounding box center [1284, 212] width 6 height 11
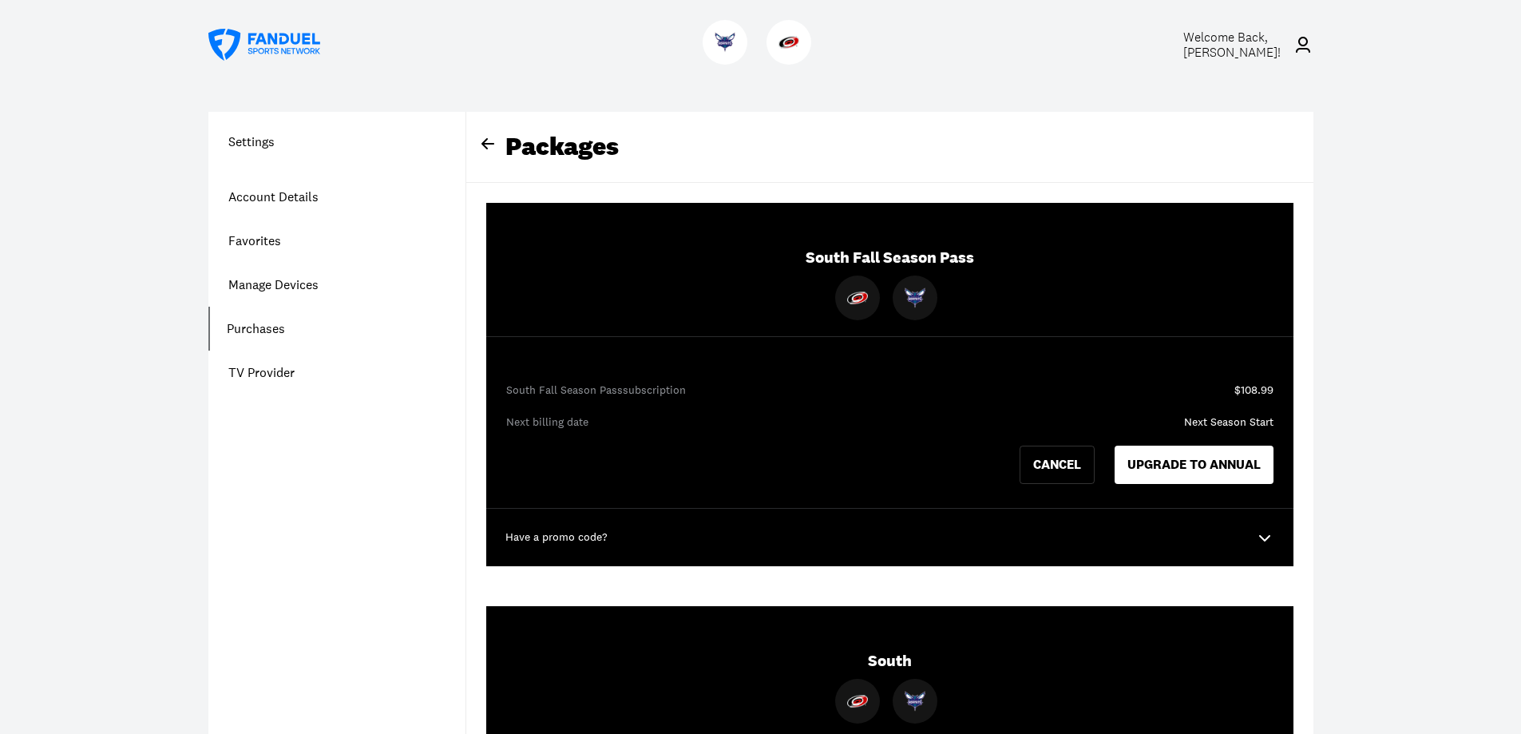
click at [1264, 541] on icon at bounding box center [1264, 538] width 11 height 6
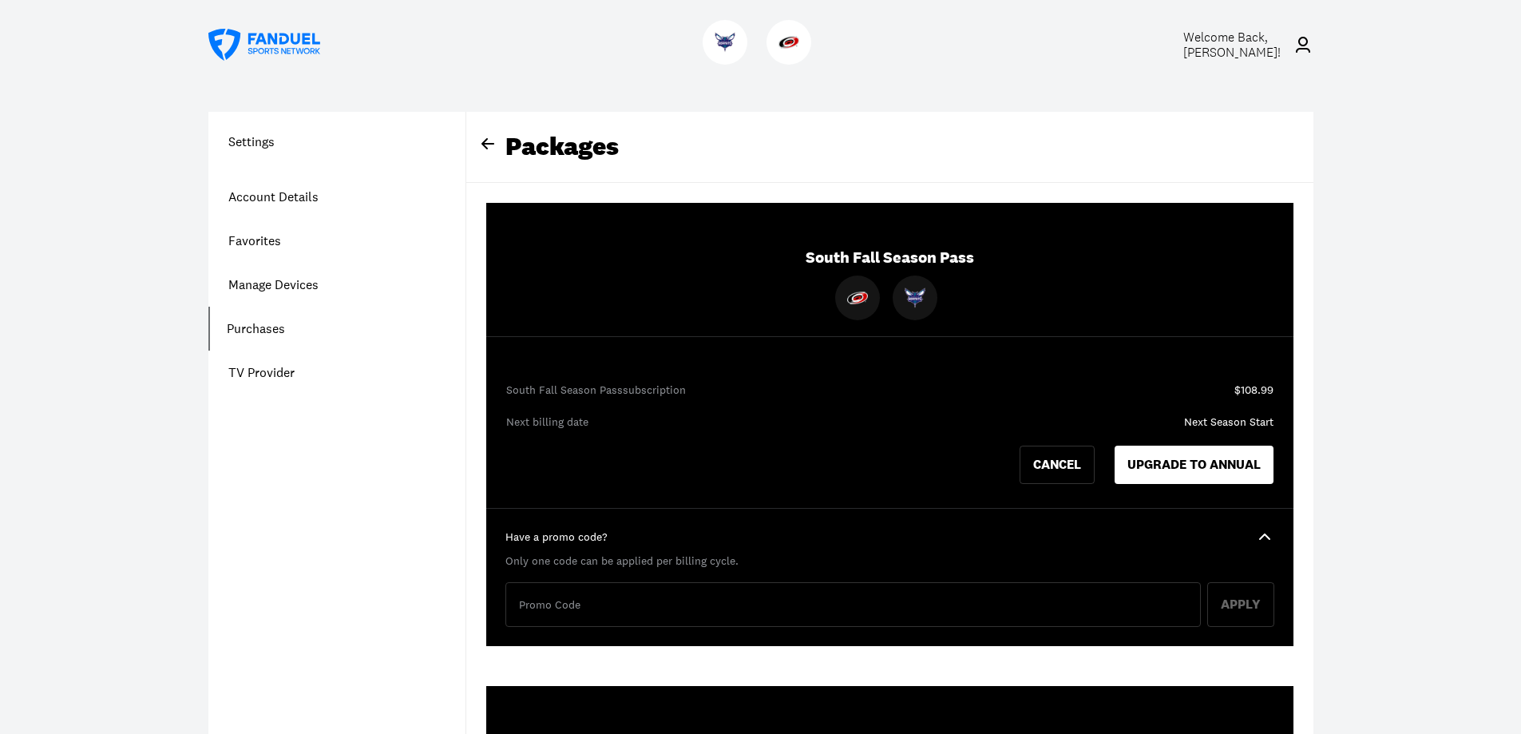
click at [1264, 541] on icon at bounding box center [1264, 537] width 19 height 19
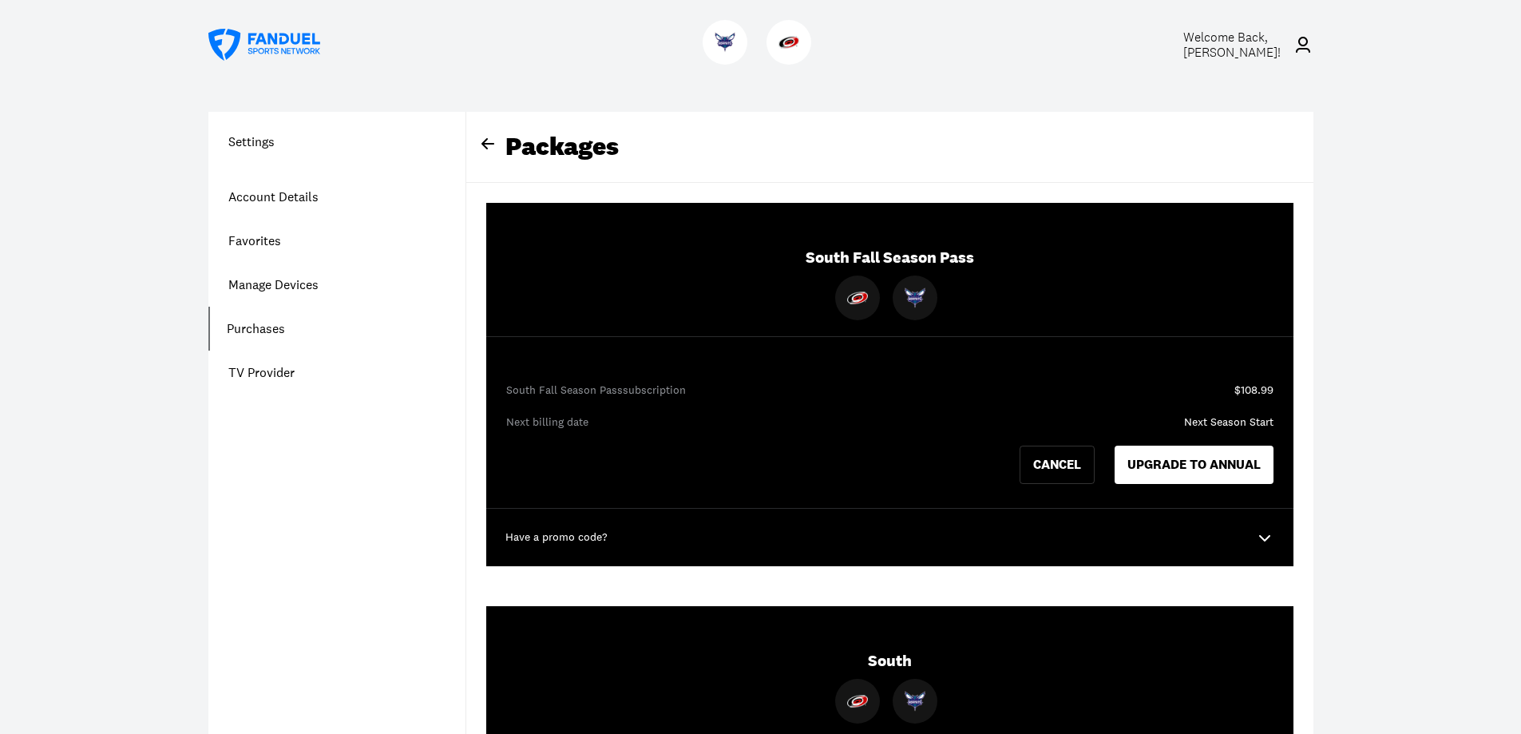
click at [1249, 42] on span "Welcome Back, [PERSON_NAME] !" at bounding box center [1231, 45] width 97 height 32
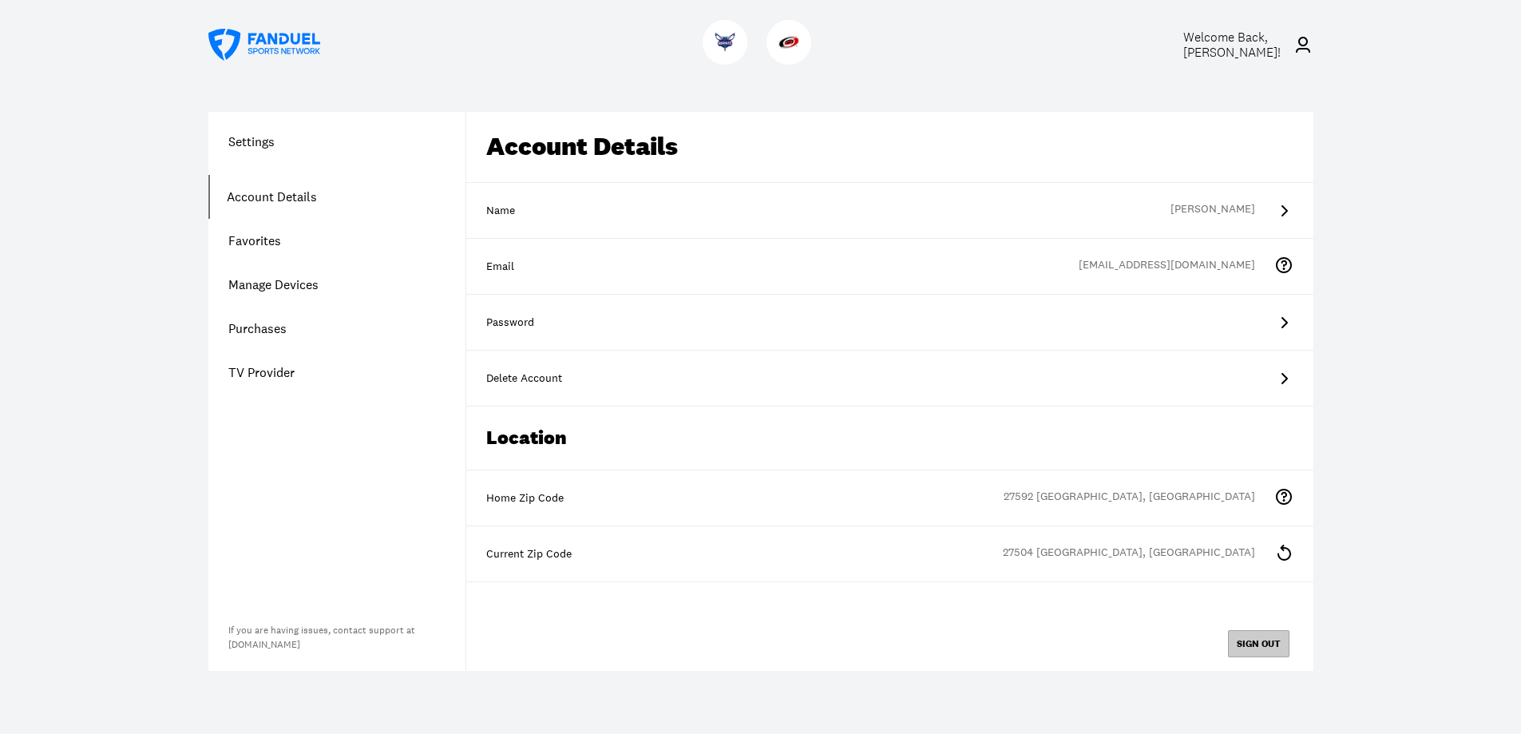
click at [1272, 639] on button "SIGN OUT" at bounding box center [1258, 643] width 61 height 27
